Goal: Transaction & Acquisition: Obtain resource

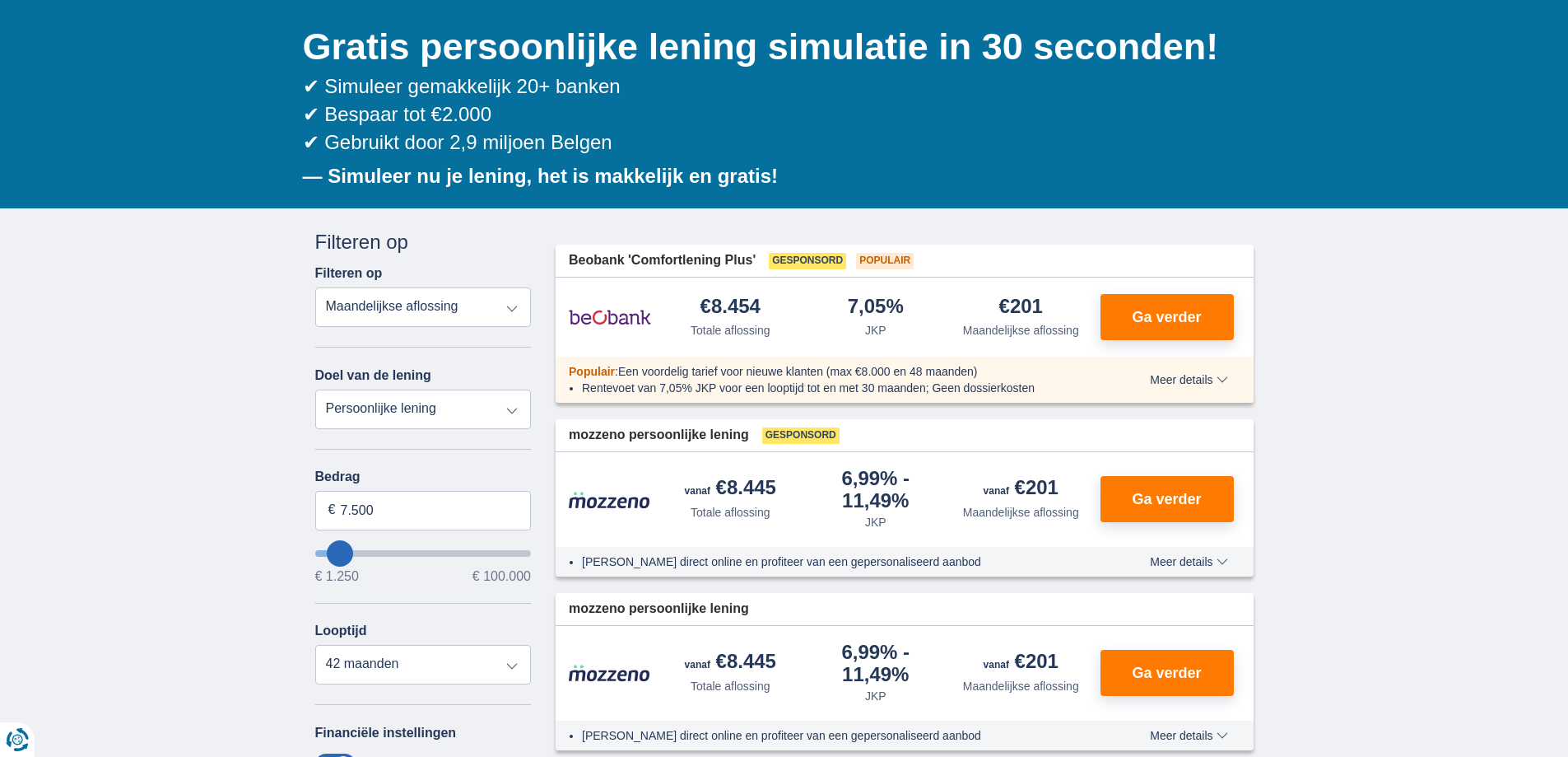
scroll to position [165, 0]
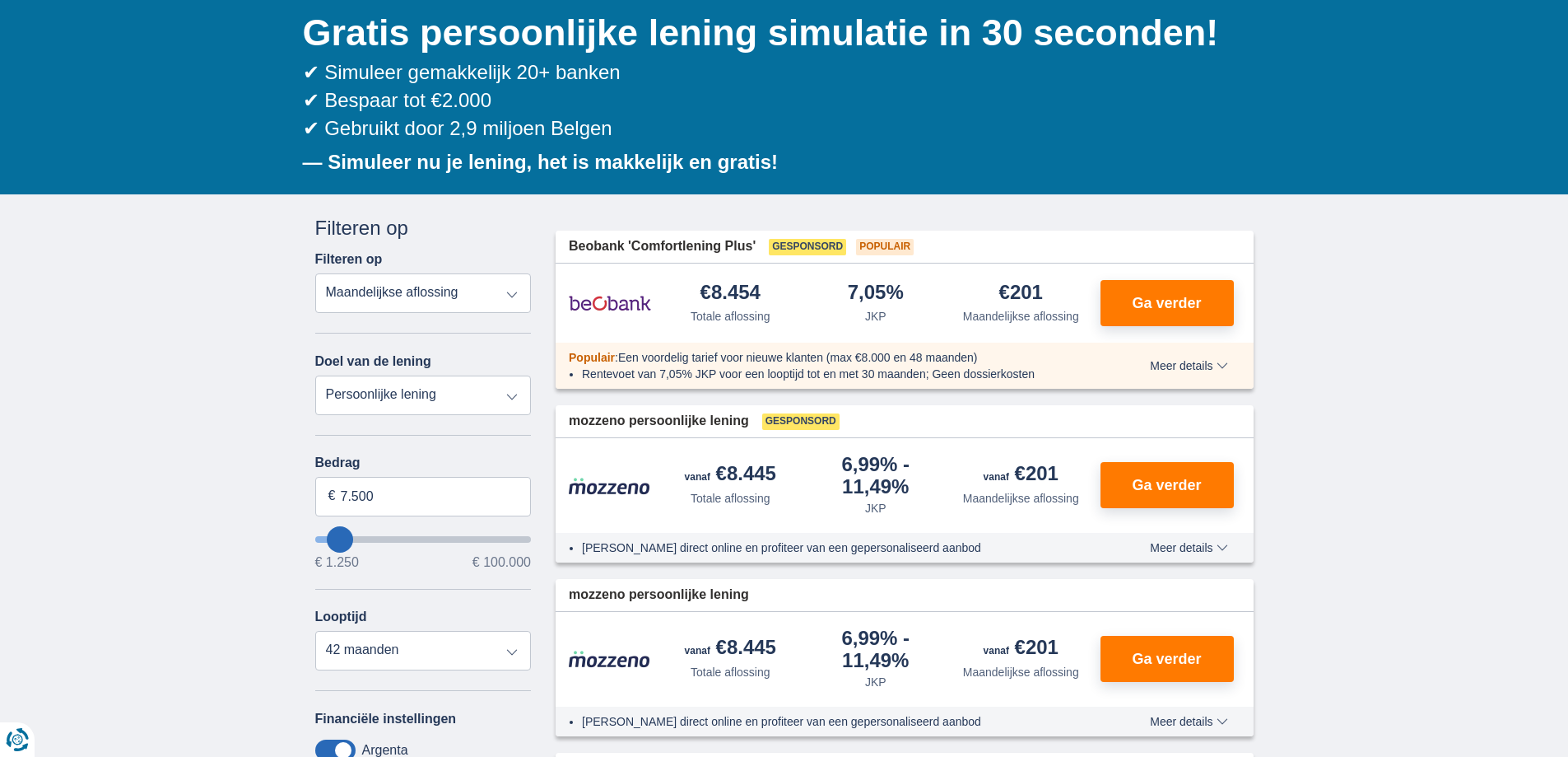
click at [511, 285] on select "Totale aflossing JKP Maandelijkse aflossing" at bounding box center [423, 293] width 217 height 39
click at [514, 293] on select "Totale aflossing JKP Maandelijkse aflossing" at bounding box center [423, 293] width 217 height 39
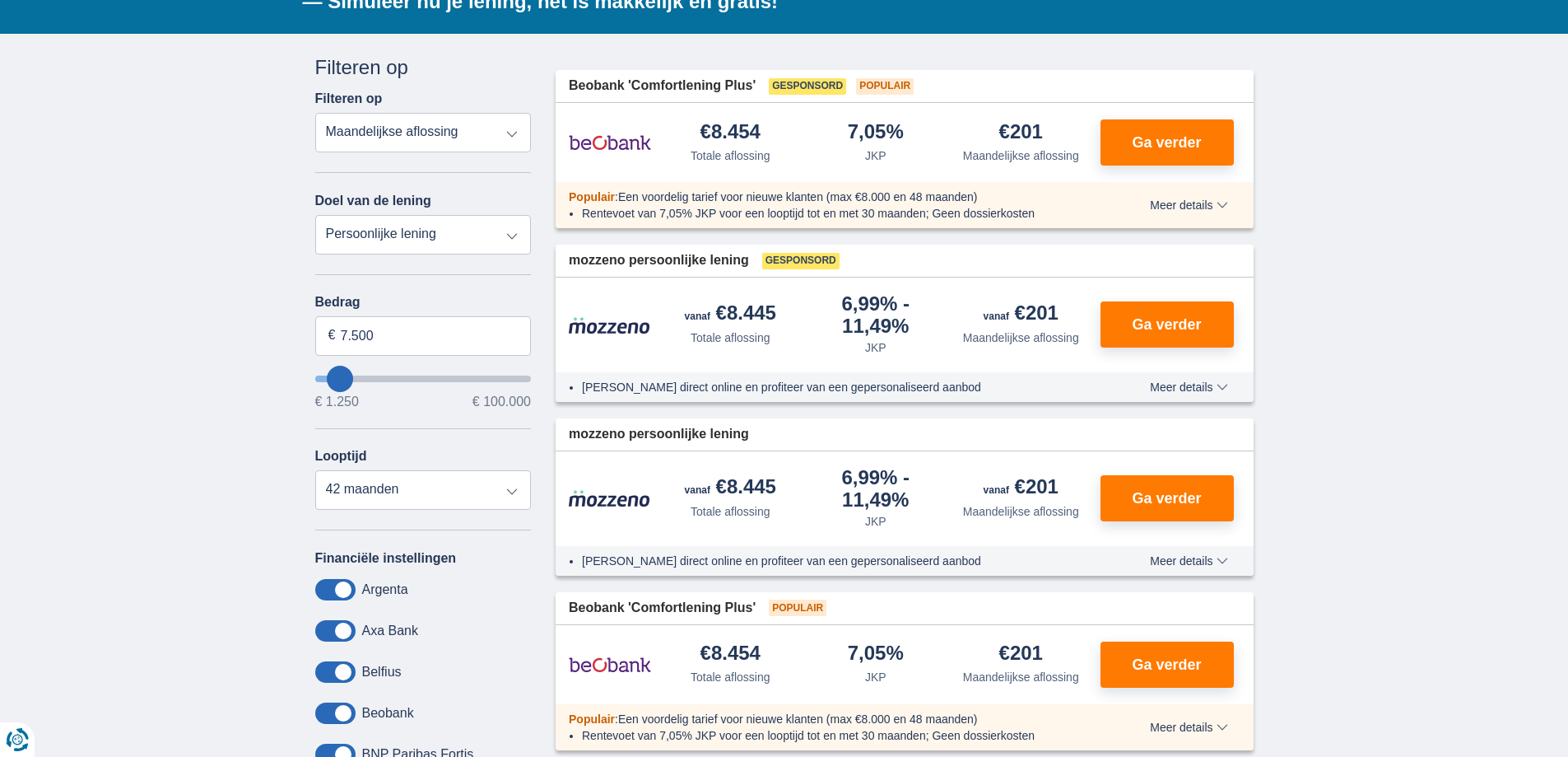
scroll to position [329, 0]
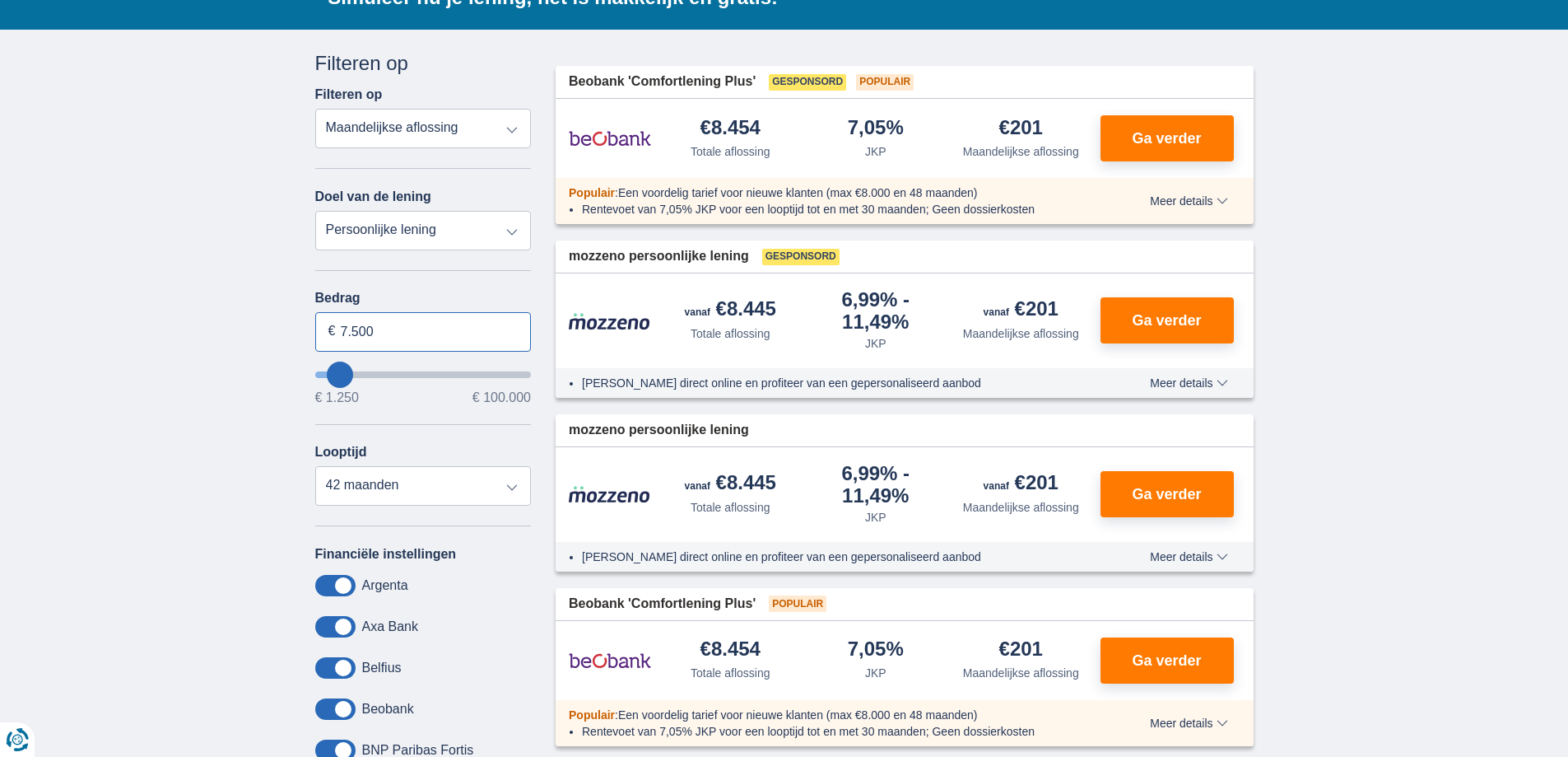
click at [420, 338] on input "7.500" at bounding box center [423, 332] width 217 height 39
type input "7"
type input "1.250"
type input "1250"
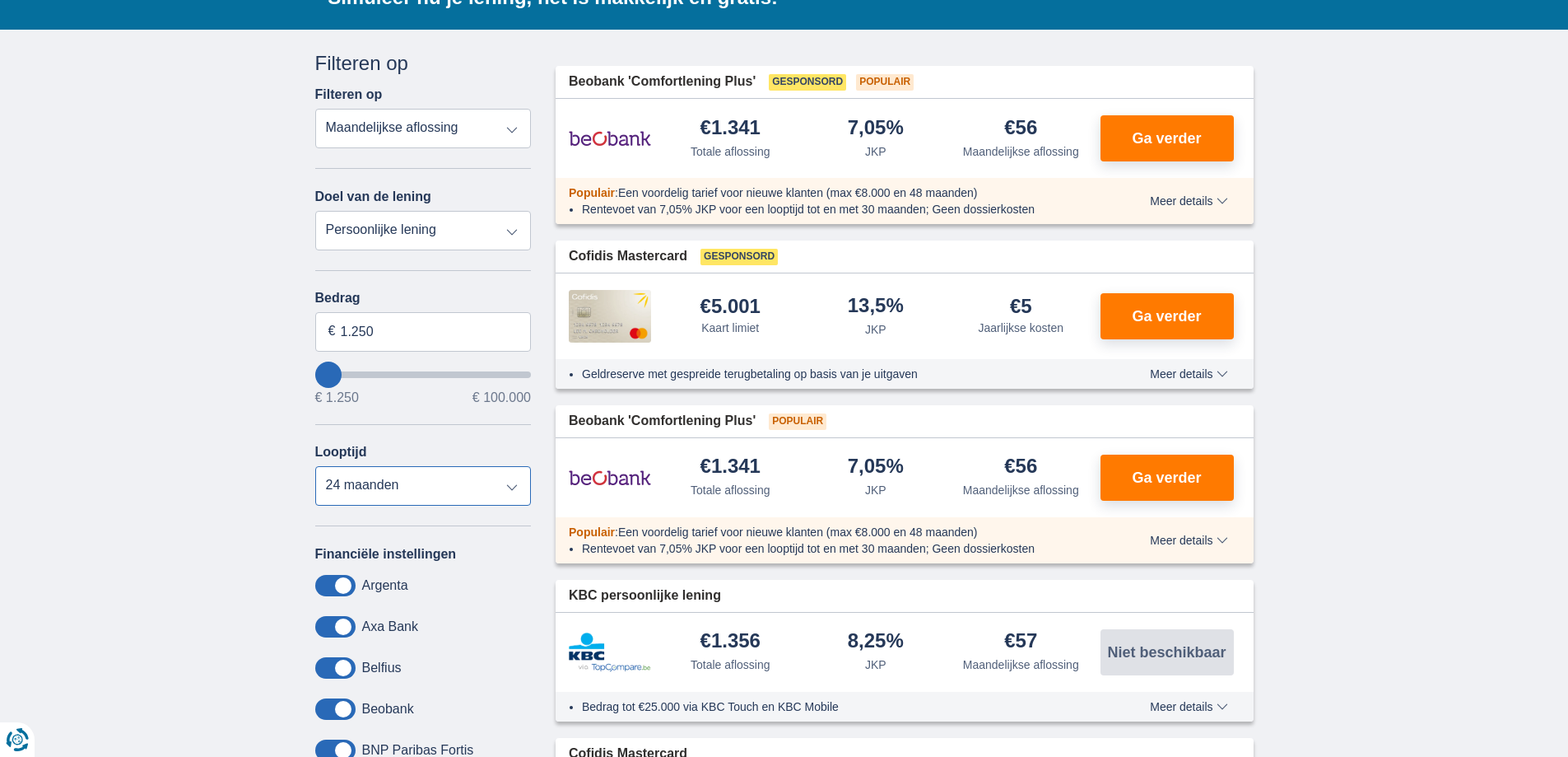
select select "18"
click at [315, 466] on select "12 maanden 18 maanden 24 maanden" at bounding box center [423, 486] width 217 height 39
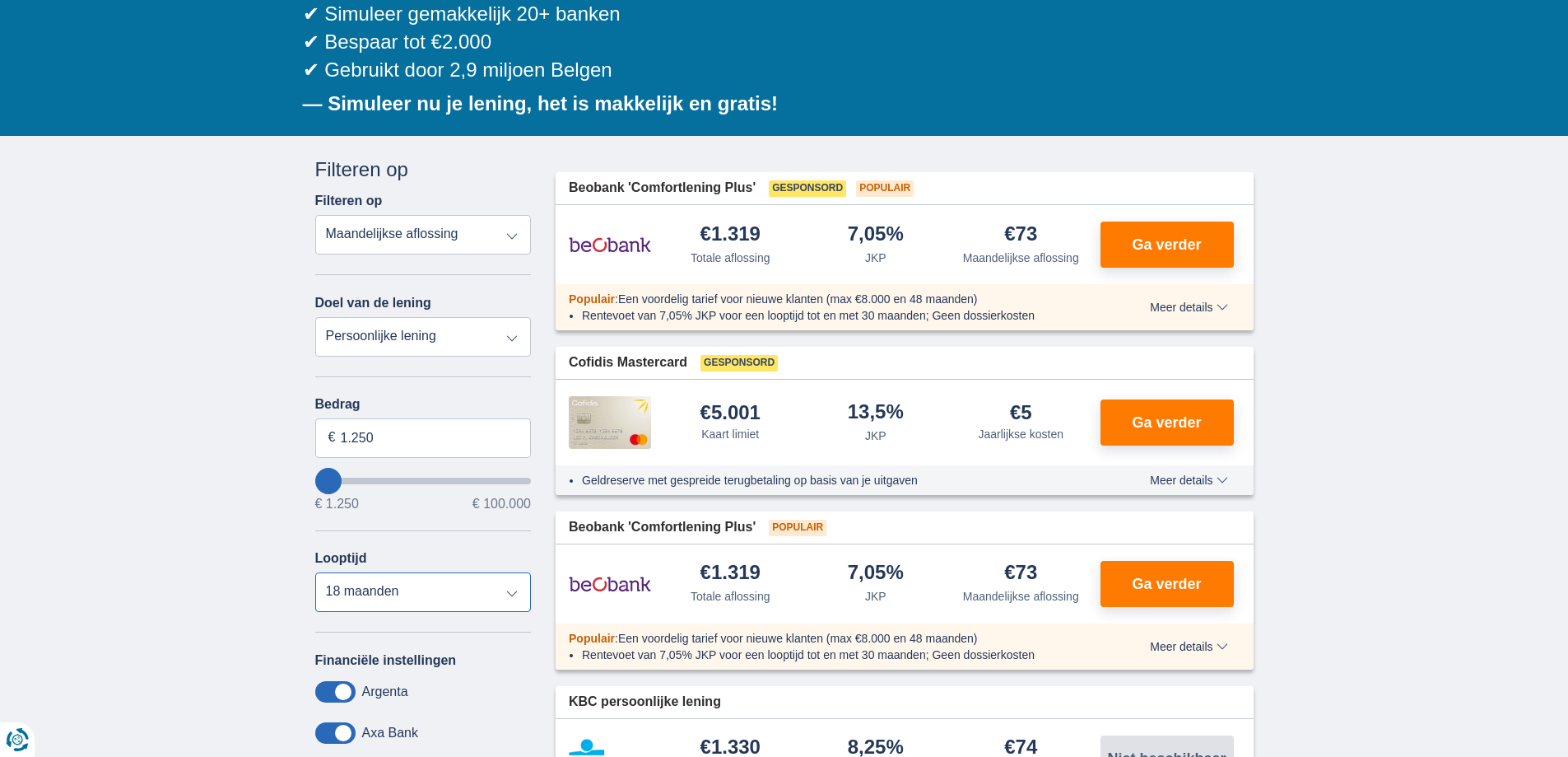
scroll to position [247, 0]
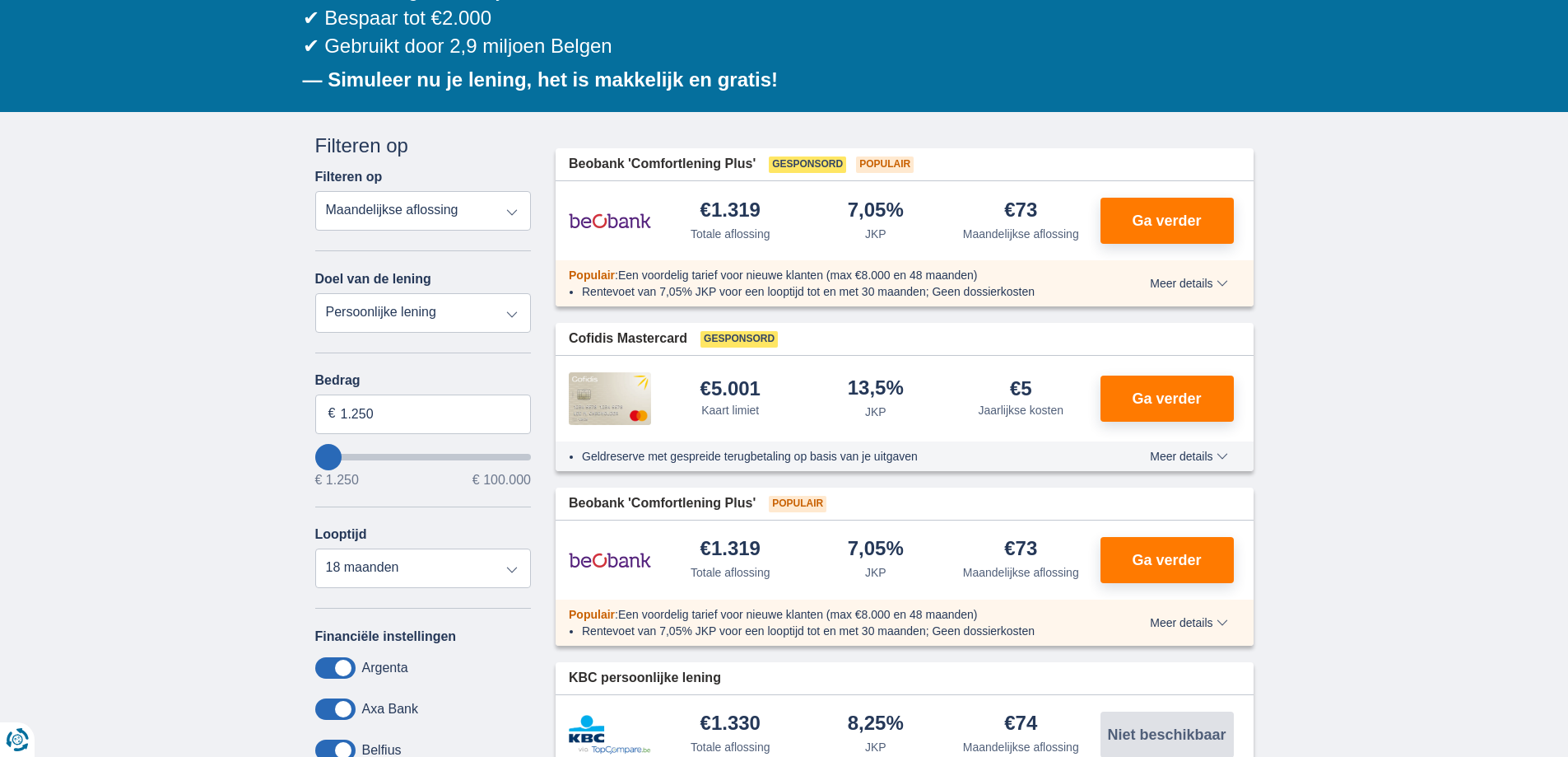
click at [1214, 285] on span "Meer details" at bounding box center [1188, 283] width 77 height 11
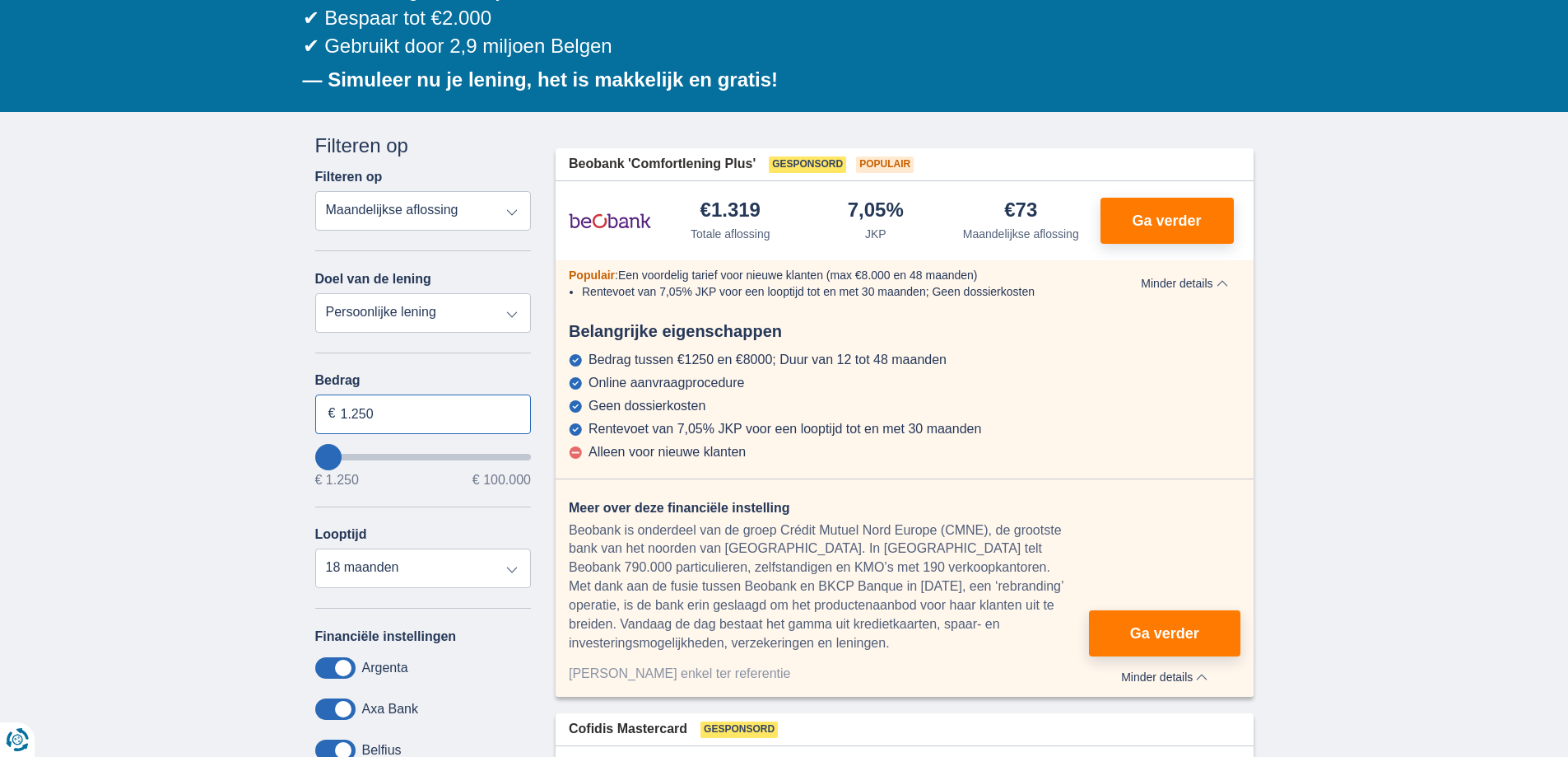
click at [479, 404] on input "1.250" at bounding box center [423, 414] width 217 height 39
type input "1.250"
type input "1250"
select select "24"
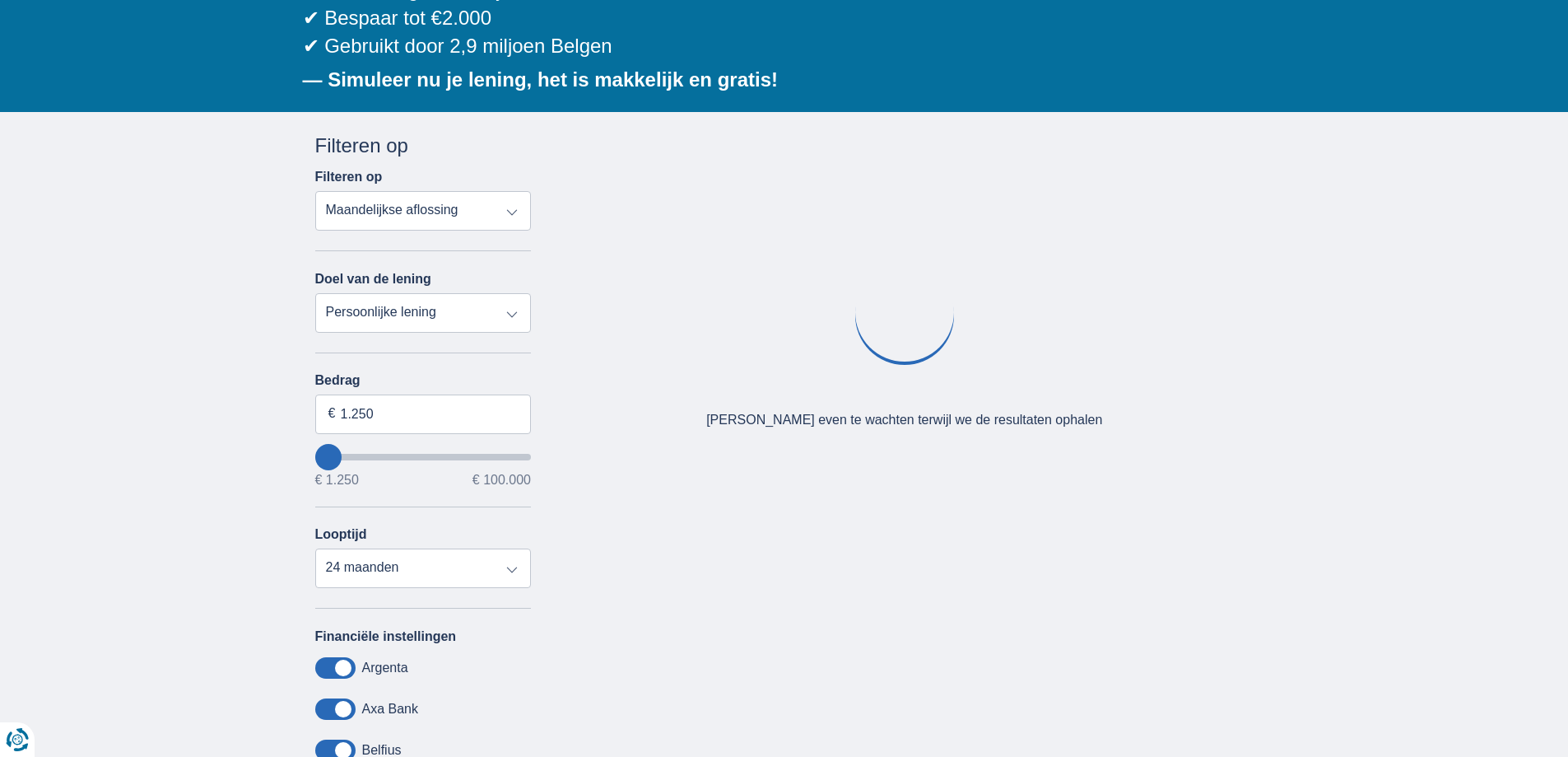
click at [440, 495] on div "Bedrag 1.250 € € 1.250 € 100.000 Looptijd 12 maanden 18 maanden 24 maanden" at bounding box center [423, 480] width 217 height 215
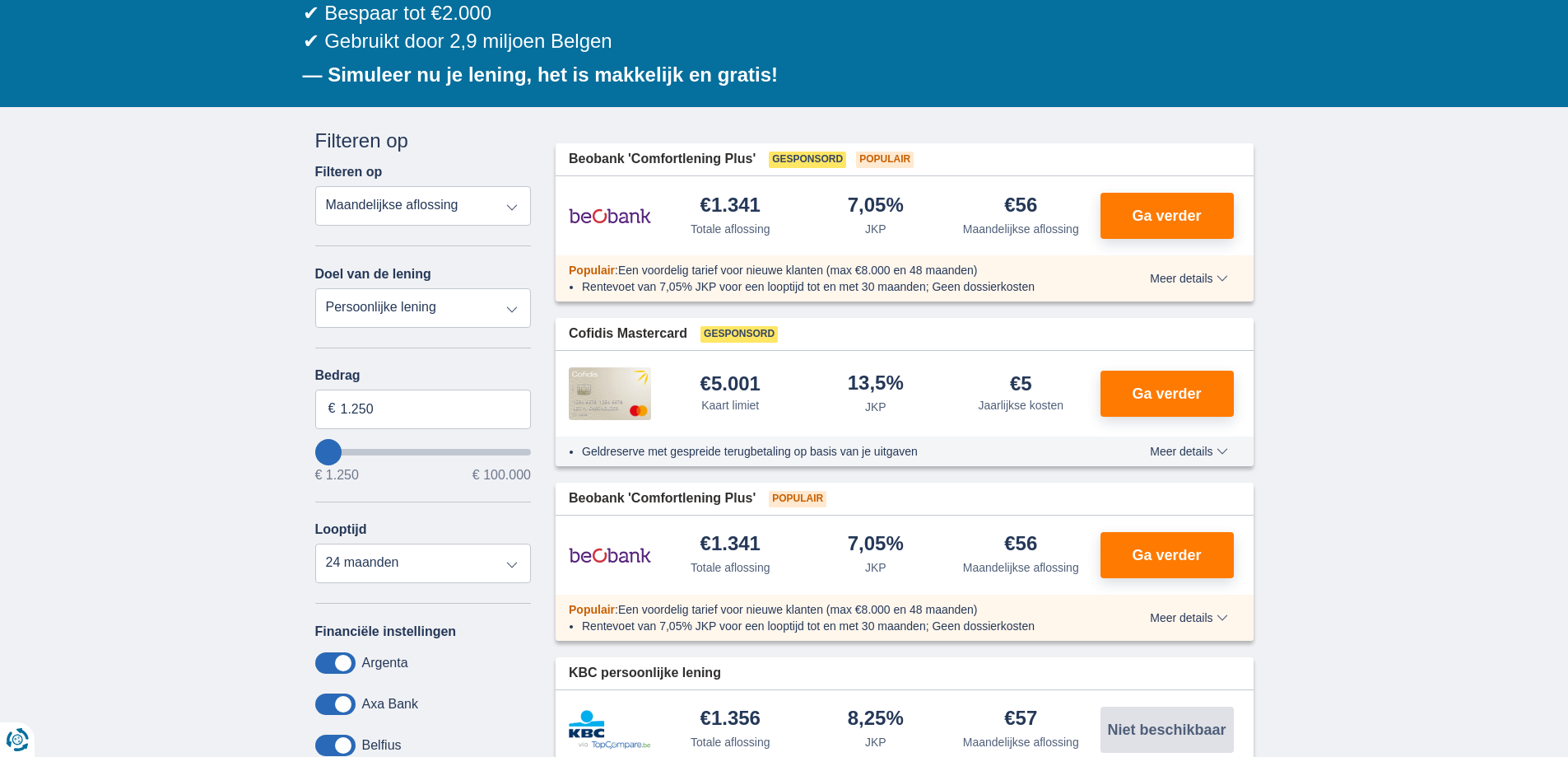
scroll to position [329, 0]
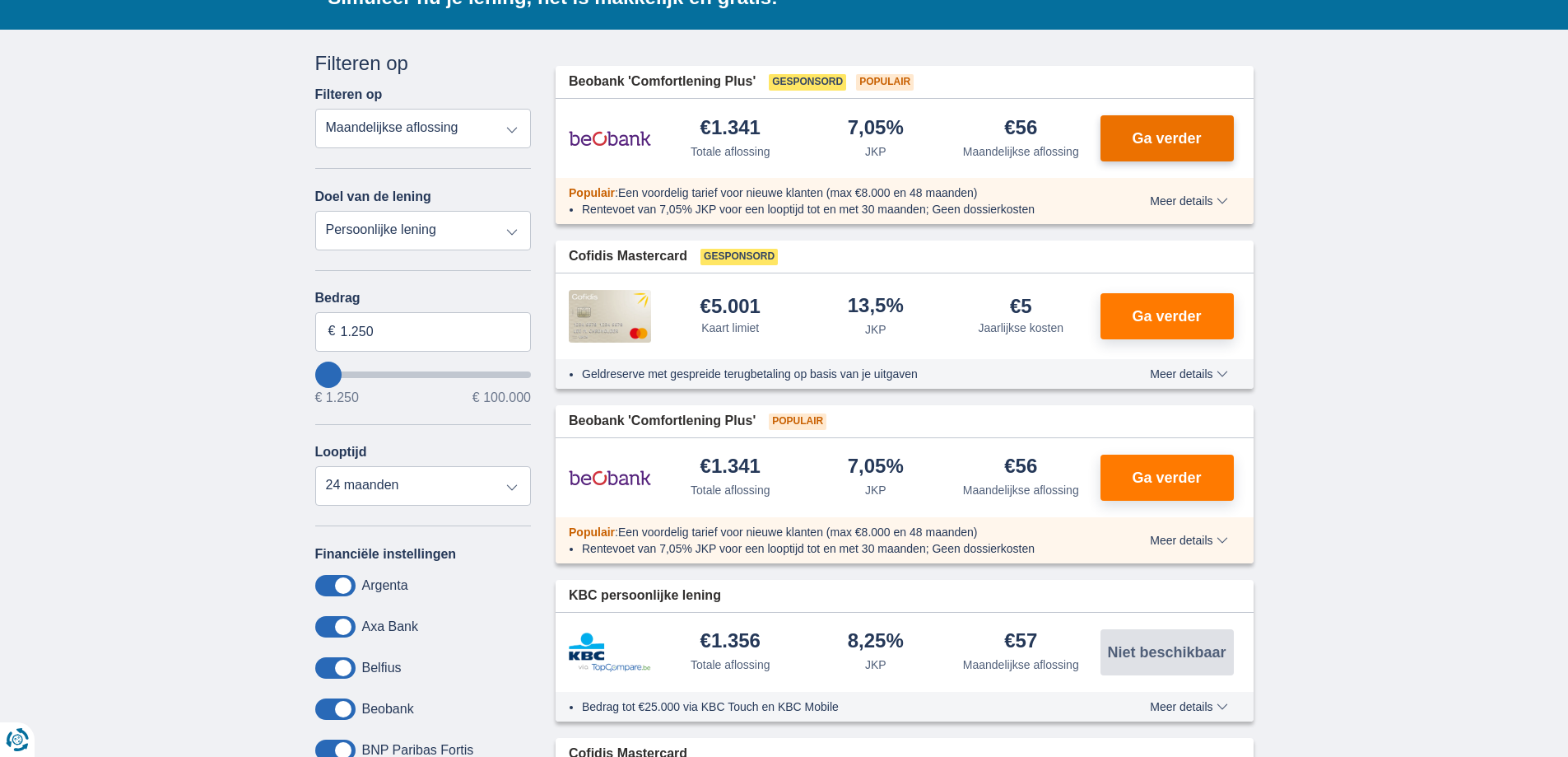
click at [1161, 139] on span "Ga verder" at bounding box center [1167, 139] width 69 height 15
